Goal: Task Accomplishment & Management: Use online tool/utility

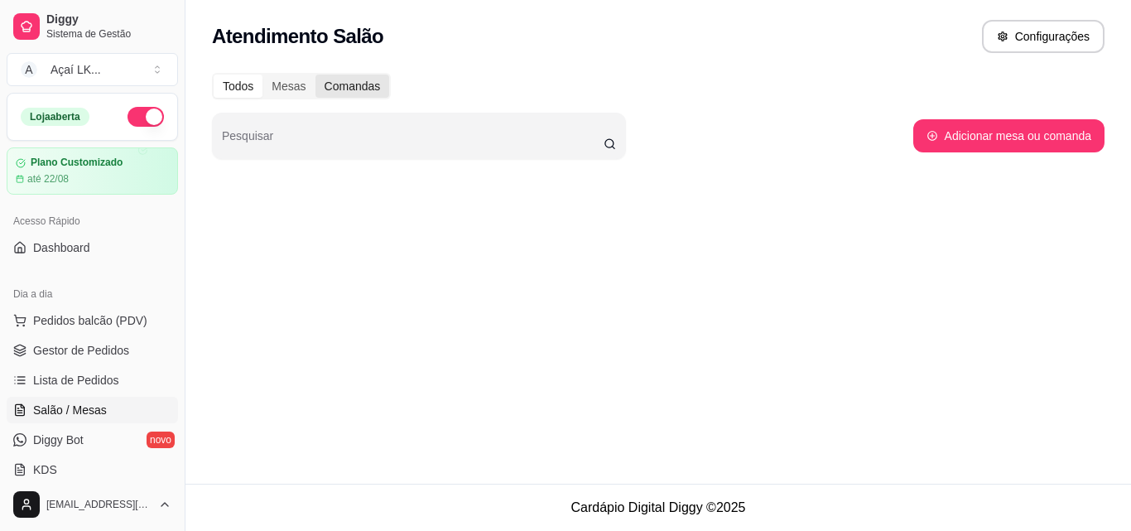
click at [344, 80] on div "Comandas" at bounding box center [352, 86] width 75 height 23
click at [315, 75] on input "Comandas" at bounding box center [315, 75] width 0 height 0
click at [293, 86] on div "Mesas" at bounding box center [288, 86] width 52 height 23
click at [262, 75] on input "Mesas" at bounding box center [262, 75] width 0 height 0
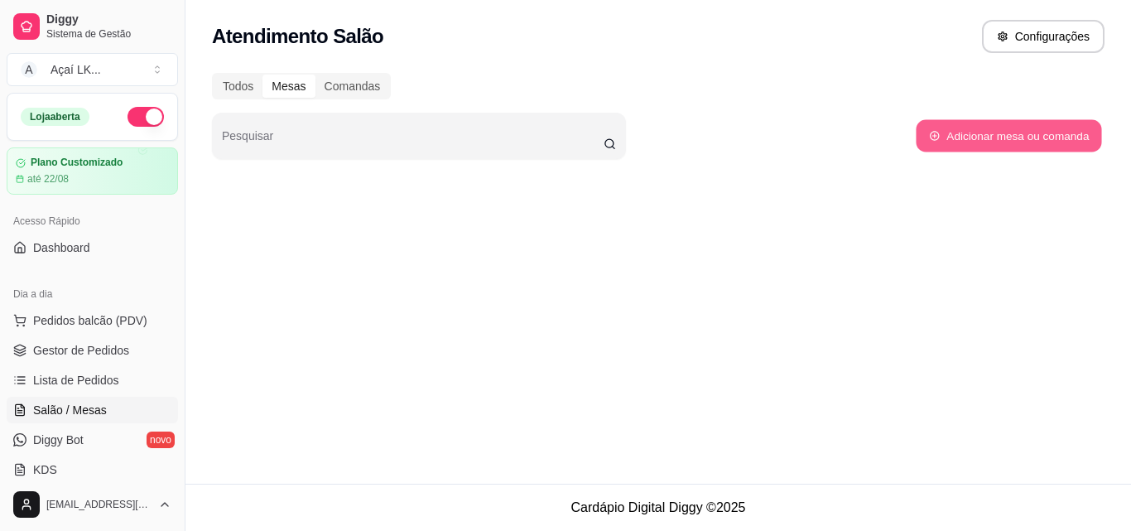
click at [976, 128] on button "Adicionar mesa ou comanda" at bounding box center [1008, 136] width 185 height 32
select select "TABLE"
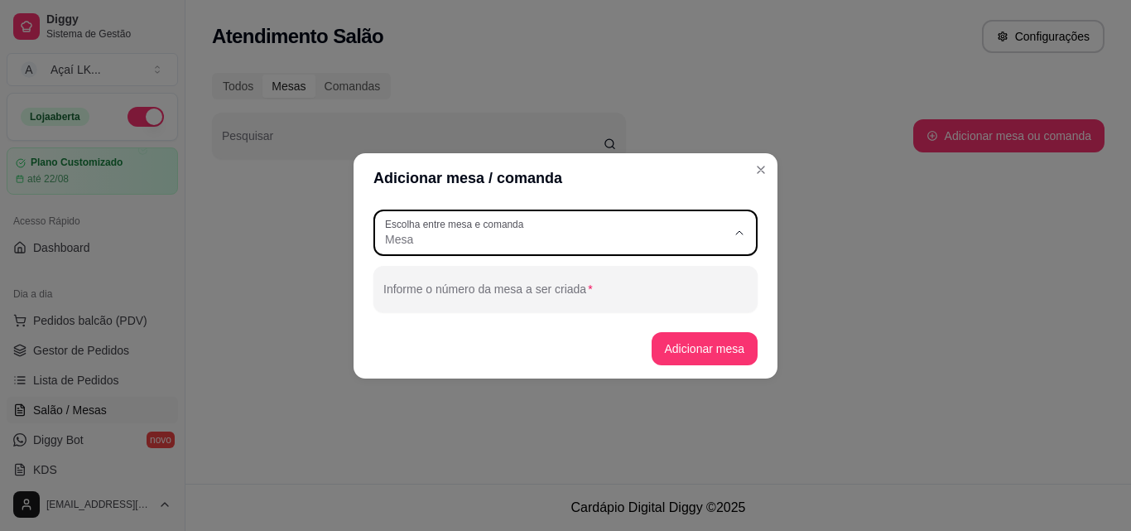
click at [507, 238] on span "Mesa" at bounding box center [555, 239] width 341 height 17
click at [442, 310] on span "Comanda" at bounding box center [558, 305] width 328 height 16
type input "CARD"
select select "CARD"
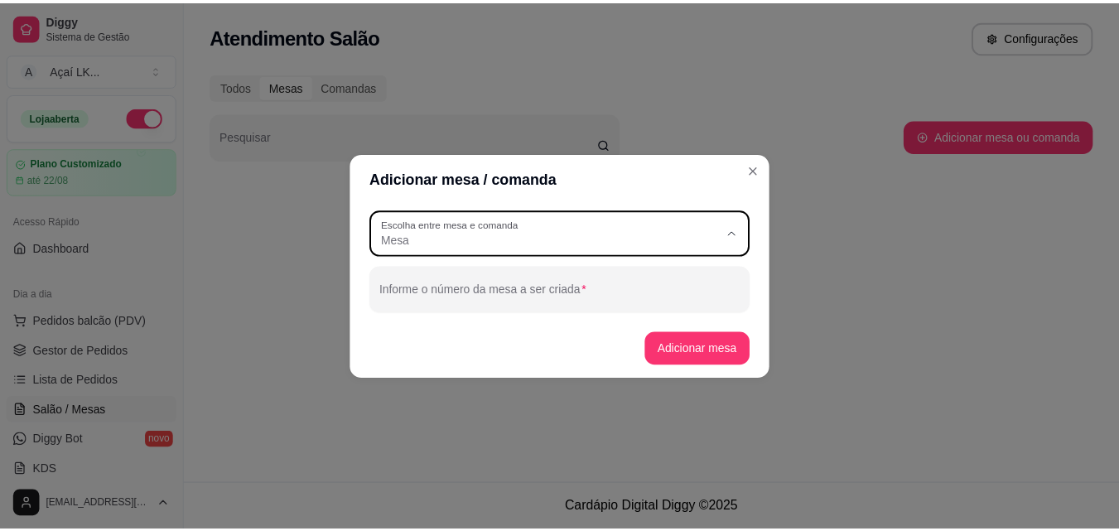
scroll to position [16, 0]
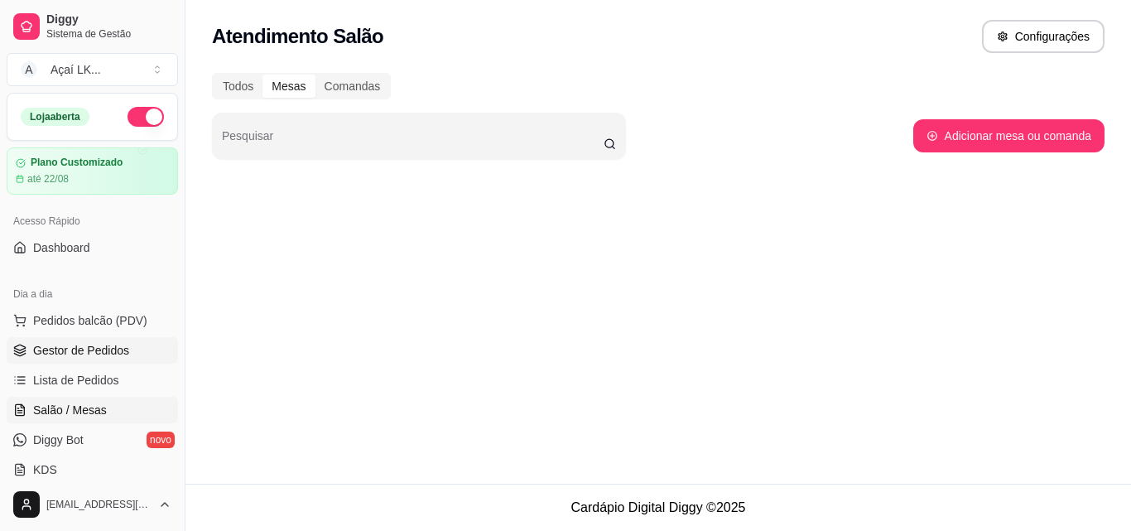
click at [92, 349] on span "Gestor de Pedidos" at bounding box center [81, 350] width 96 height 17
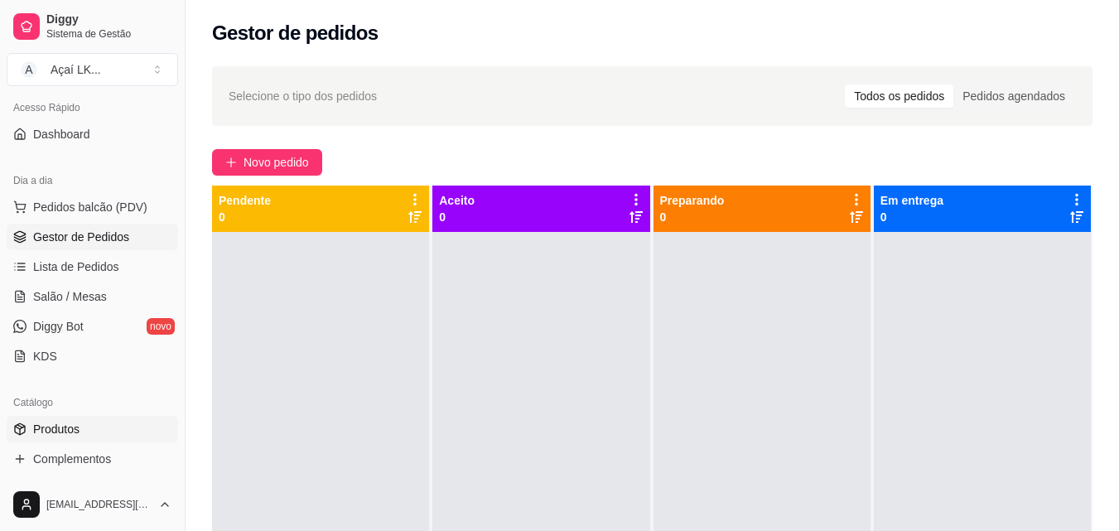
scroll to position [166, 0]
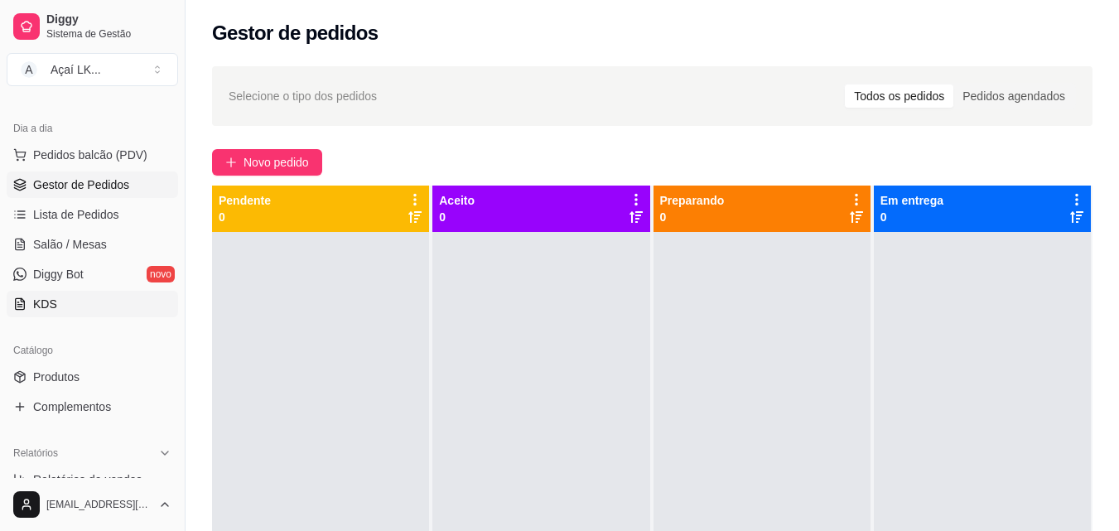
click at [124, 305] on link "KDS" at bounding box center [92, 304] width 171 height 26
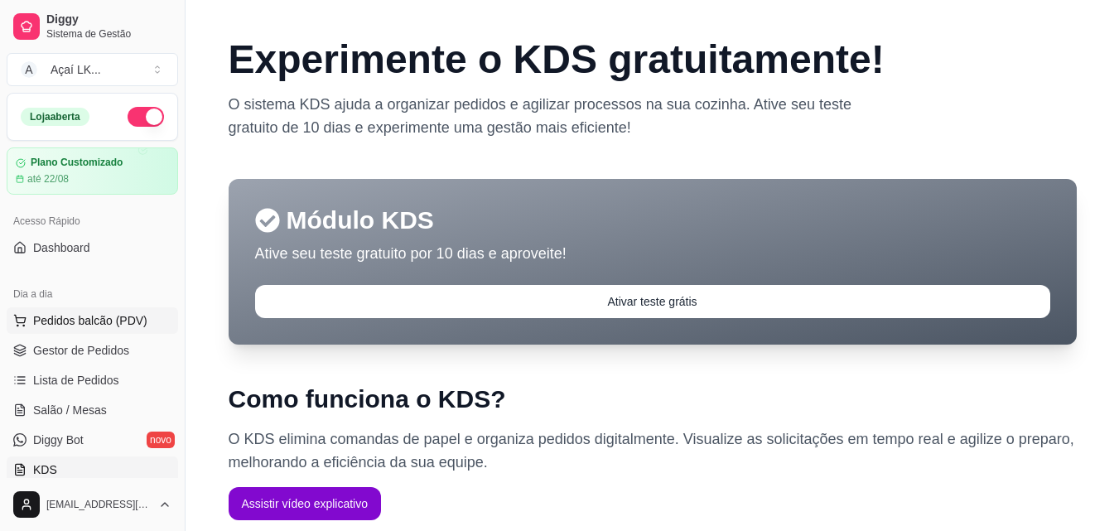
click at [103, 321] on span "Pedidos balcão (PDV)" at bounding box center [90, 320] width 114 height 17
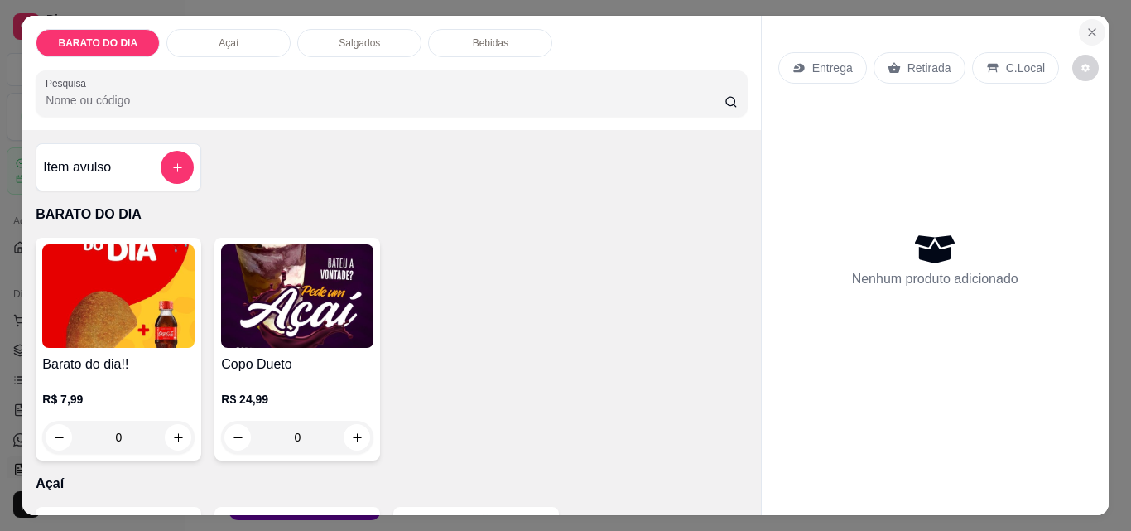
click at [1086, 30] on icon "Close" at bounding box center [1092, 32] width 13 height 13
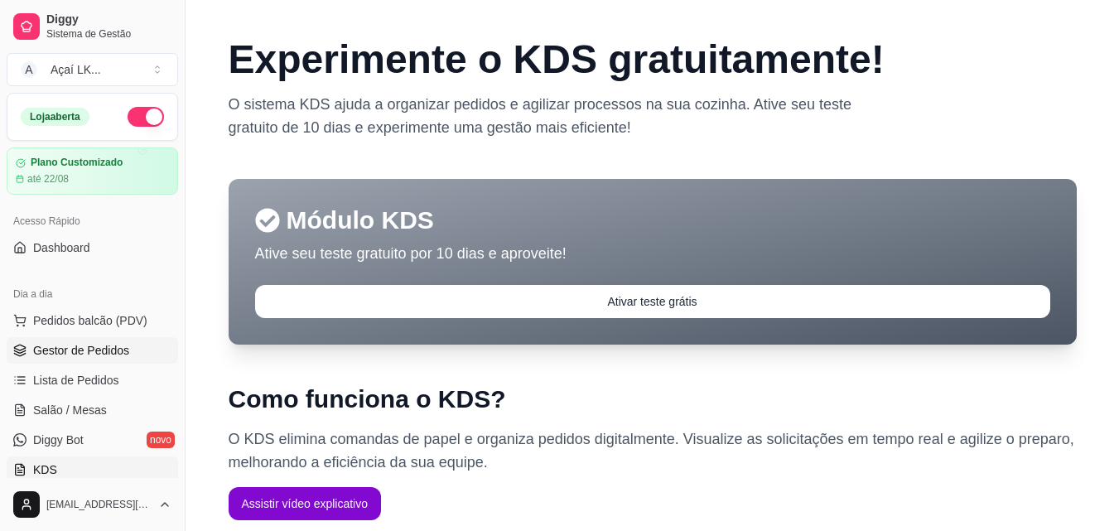
click at [69, 352] on span "Gestor de Pedidos" at bounding box center [81, 350] width 96 height 17
